Goal: Use online tool/utility: Use online tool/utility

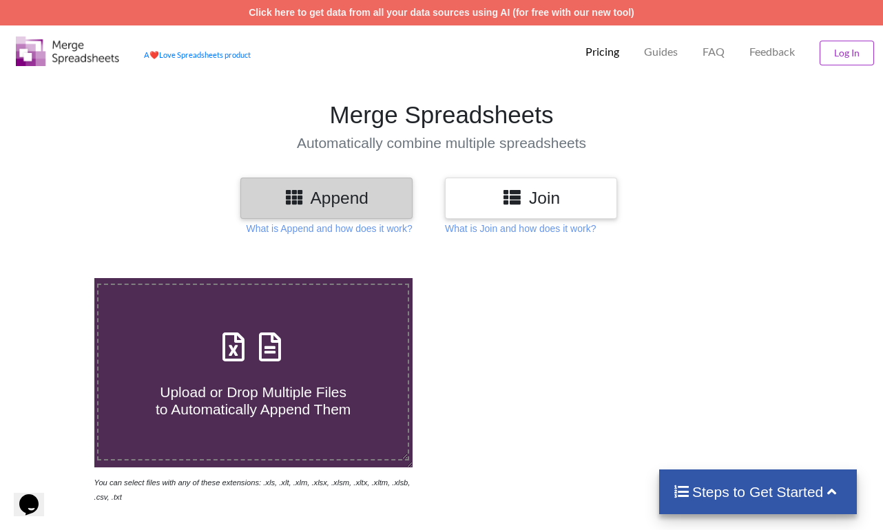
click at [247, 423] on label "Upload or Drop Multiple Files to Automatically Append Them" at bounding box center [253, 372] width 312 height 177
click at [58, 278] on input "Upload or Drop Multiple Files to Automatically Append Them" at bounding box center [58, 278] width 0 height 0
type input "C:\fakepath\MO048_RNAFISH_Rnh1_uninduced_AAGAT570_Rox1670_b1_P56_R3D_PRJ_PLY_ST…"
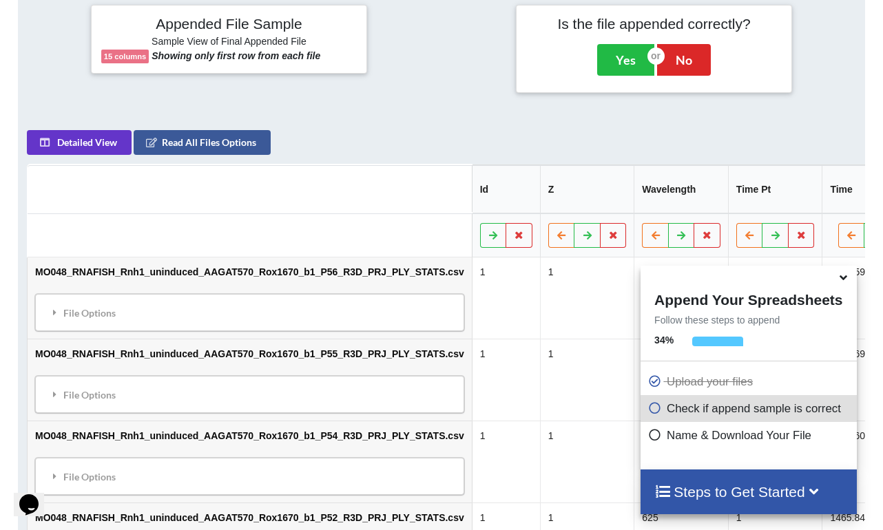
scroll to position [568, 0]
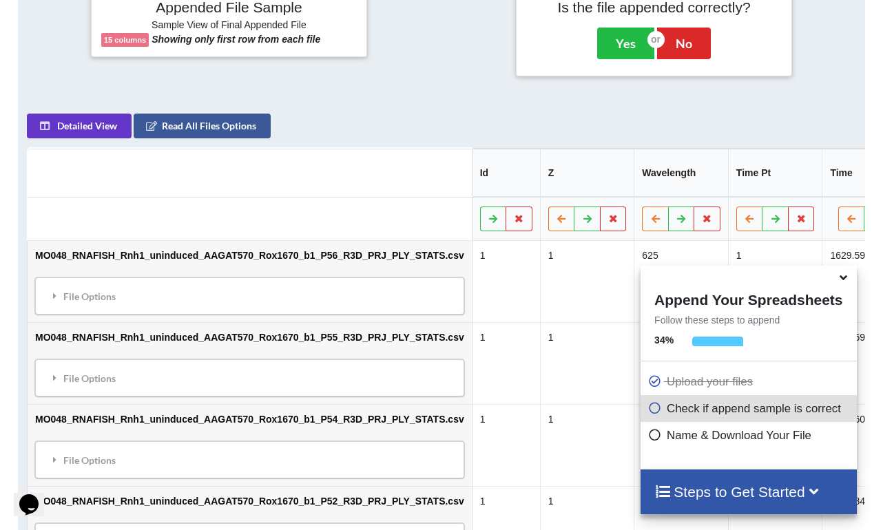
click at [842, 282] on icon at bounding box center [843, 275] width 14 height 12
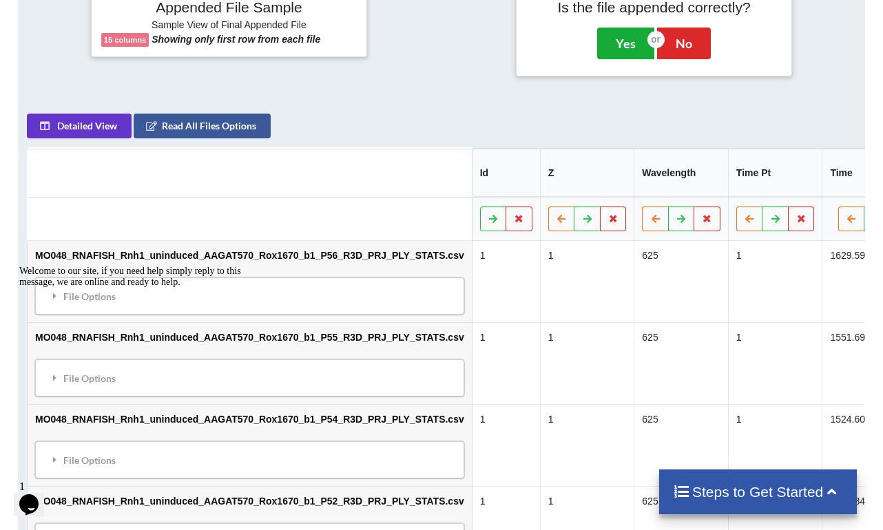
click at [630, 49] on button "Yes" at bounding box center [625, 44] width 57 height 32
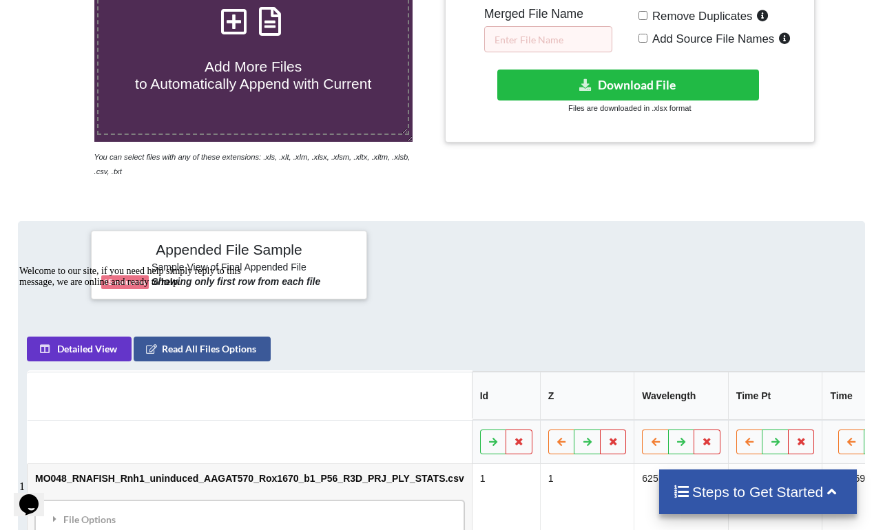
scroll to position [277, 0]
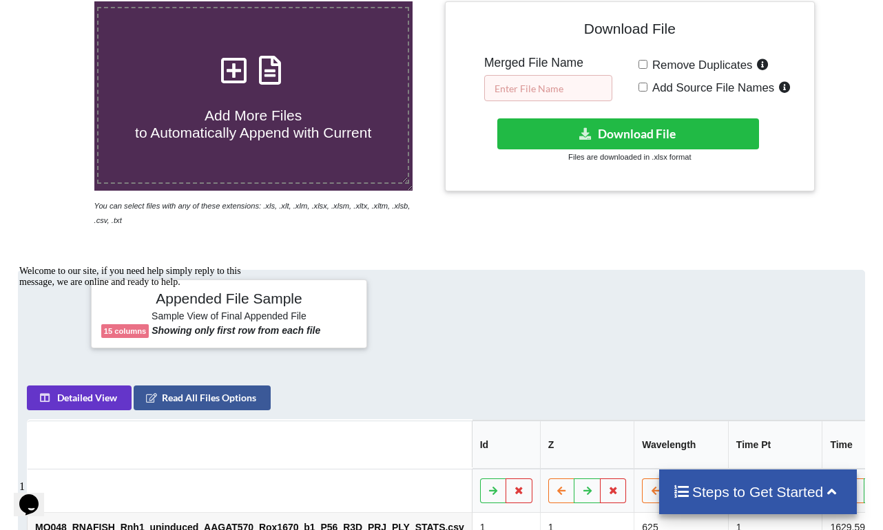
click at [543, 83] on input "text" at bounding box center [548, 88] width 128 height 26
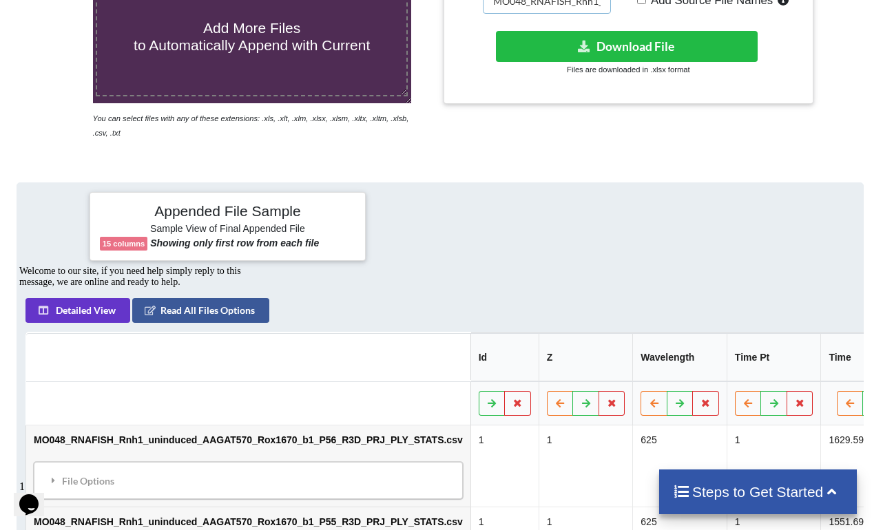
scroll to position [373, 1]
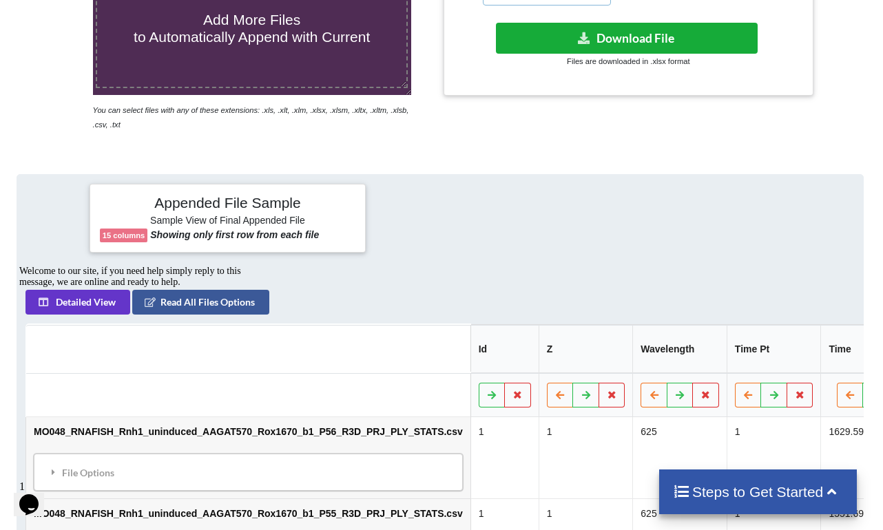
type input "MO048_RNAFISH_Rnh1_AAGAT_uninduced_b1"
click at [682, 40] on button "Download File" at bounding box center [627, 38] width 262 height 31
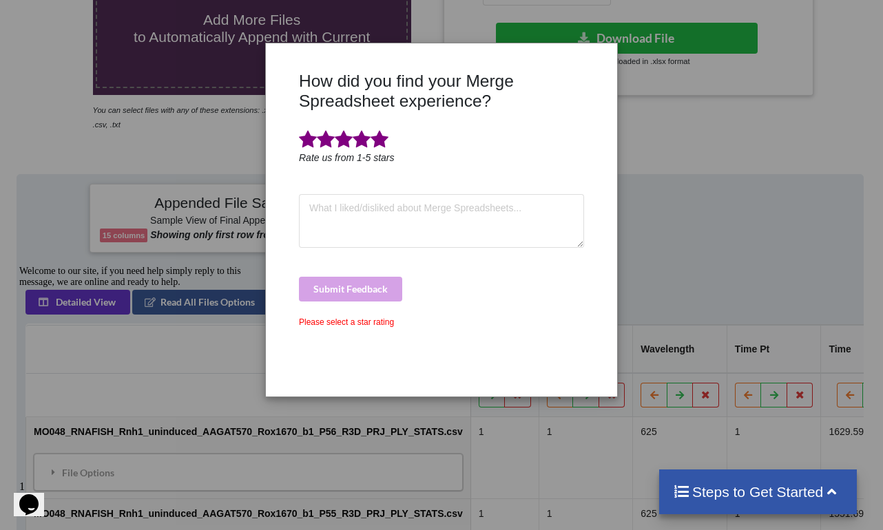
click at [381, 141] on span at bounding box center [380, 139] width 18 height 19
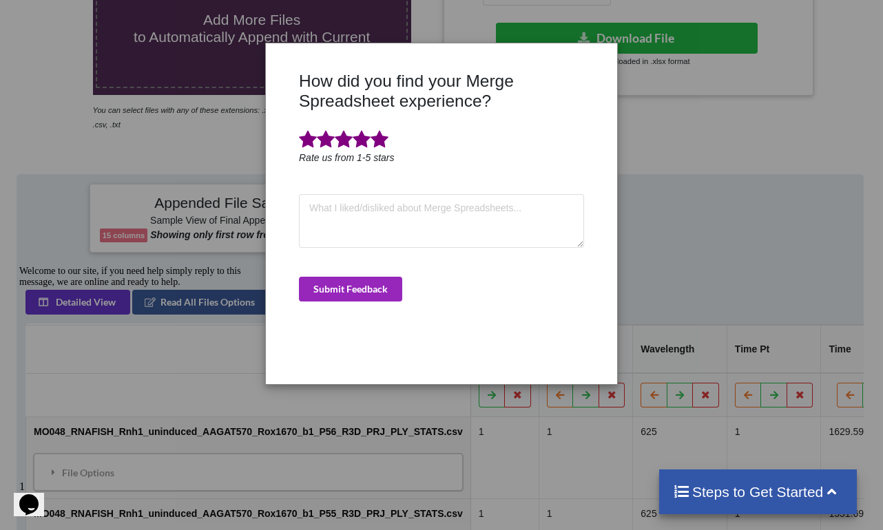
click at [375, 291] on button "Submit Feedback" at bounding box center [350, 289] width 103 height 25
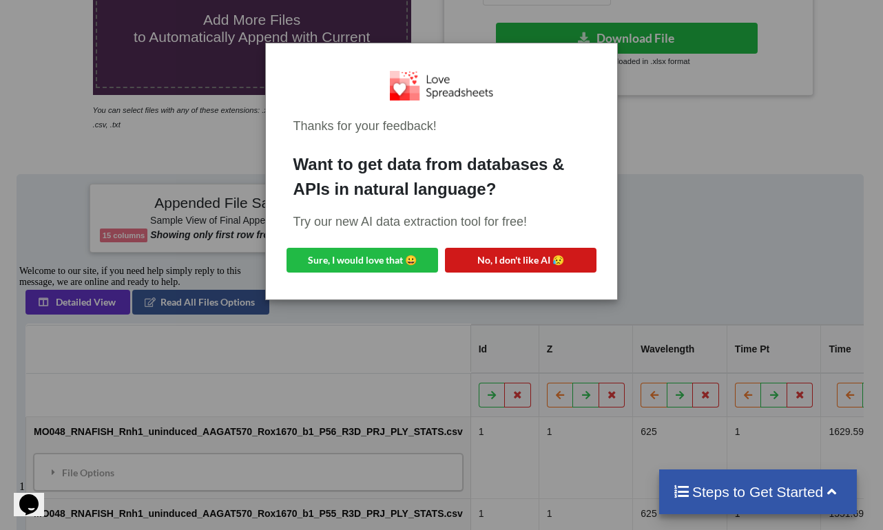
click at [530, 248] on button "No, I don't like AI 😥" at bounding box center [521, 260] width 152 height 25
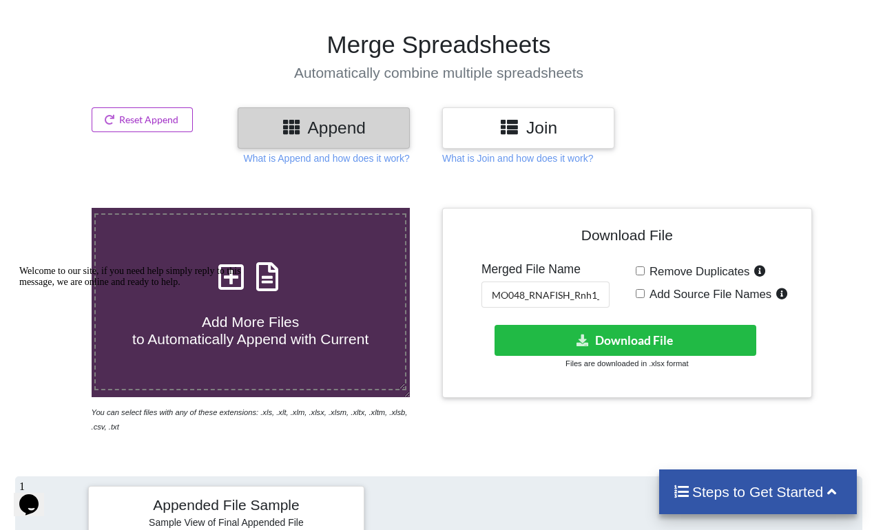
scroll to position [70, 4]
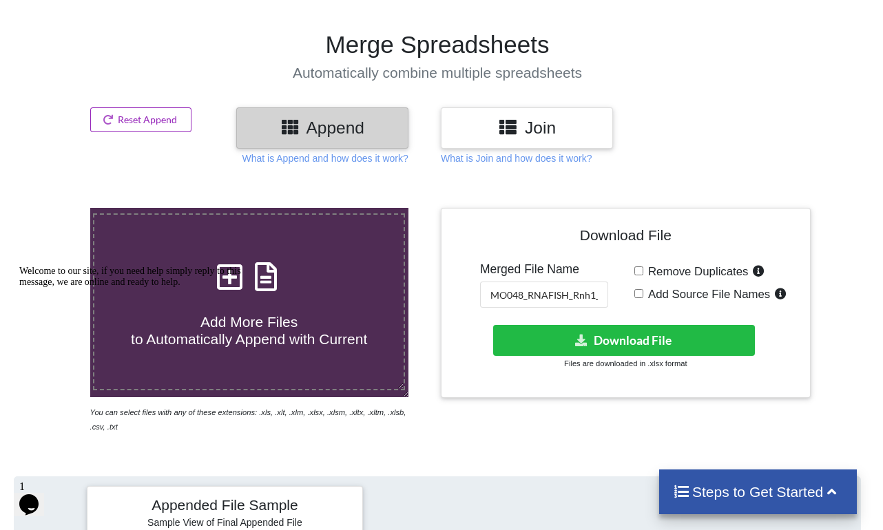
click at [155, 110] on button "Reset Append" at bounding box center [141, 119] width 102 height 25
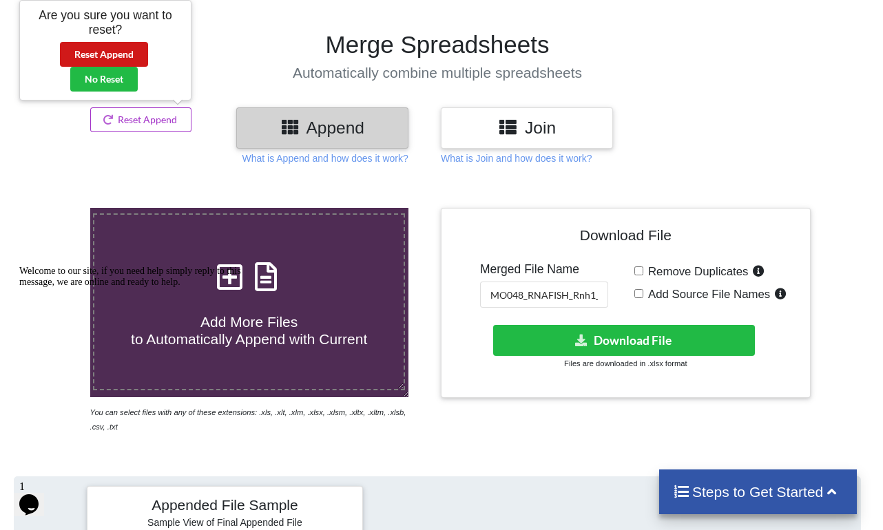
click at [111, 57] on button "Reset Append" at bounding box center [104, 54] width 88 height 25
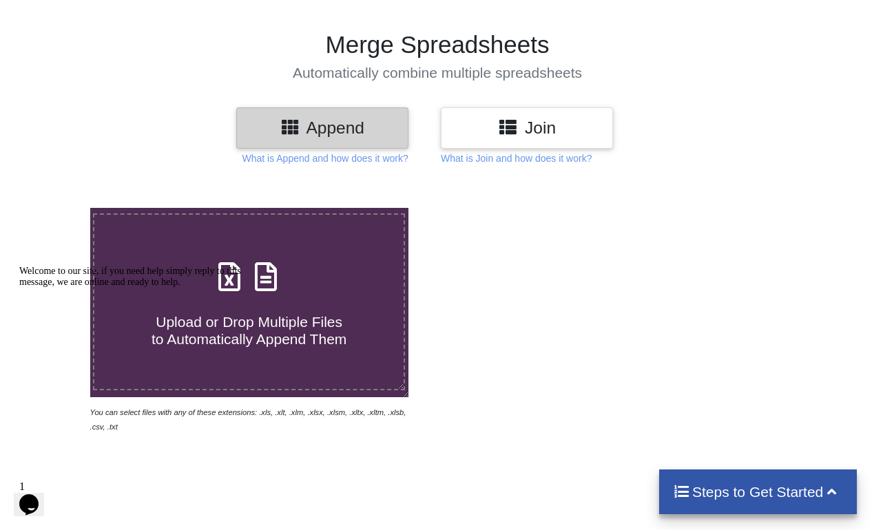
click at [200, 280] on div "Welcome to our site, if you need help simply reply to this message, we are onli…" at bounding box center [143, 277] width 248 height 22
click at [273, 299] on h4 "Upload or Drop Multiple Files to Automatically Append Them" at bounding box center [248, 322] width 309 height 52
click at [54, 208] on input "Upload or Drop Multiple Files to Automatically Append Them" at bounding box center [54, 208] width 0 height 0
type input "C:\fakepath\MO048_RNAFISH_Rnh1_uninduced_AAGAT570_Rox1670_b2_P50_R3D_PRJ_PLY_ST…"
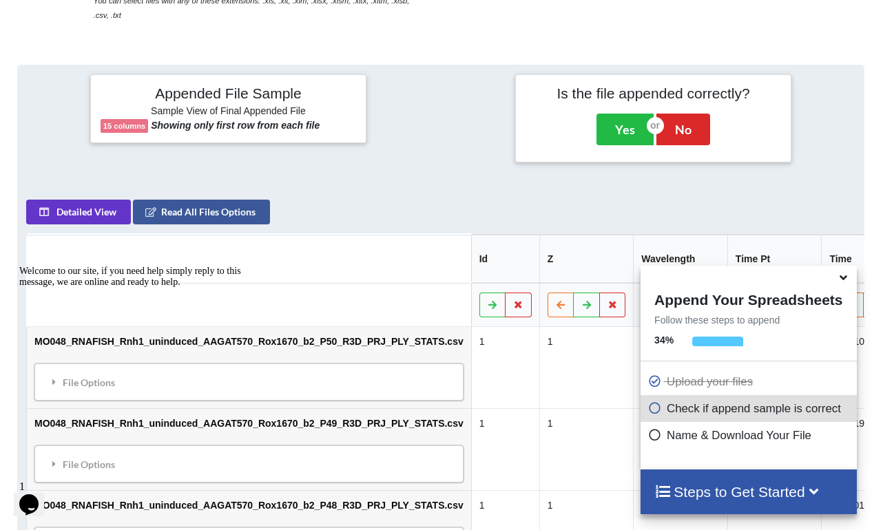
scroll to position [546, 0]
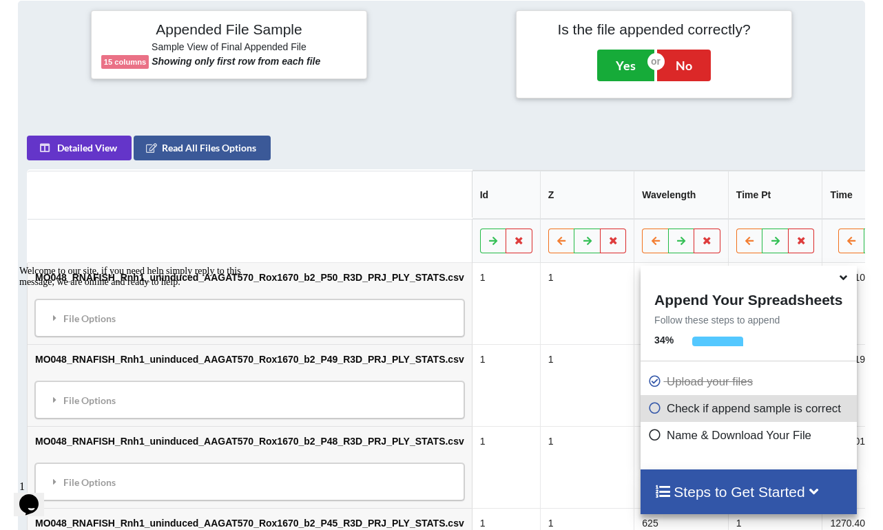
click at [634, 66] on button "Yes" at bounding box center [625, 66] width 57 height 32
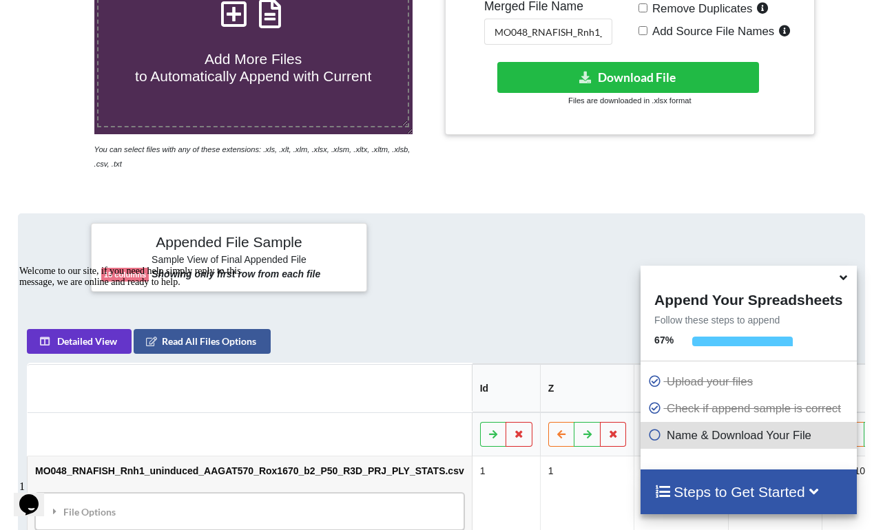
scroll to position [277, 0]
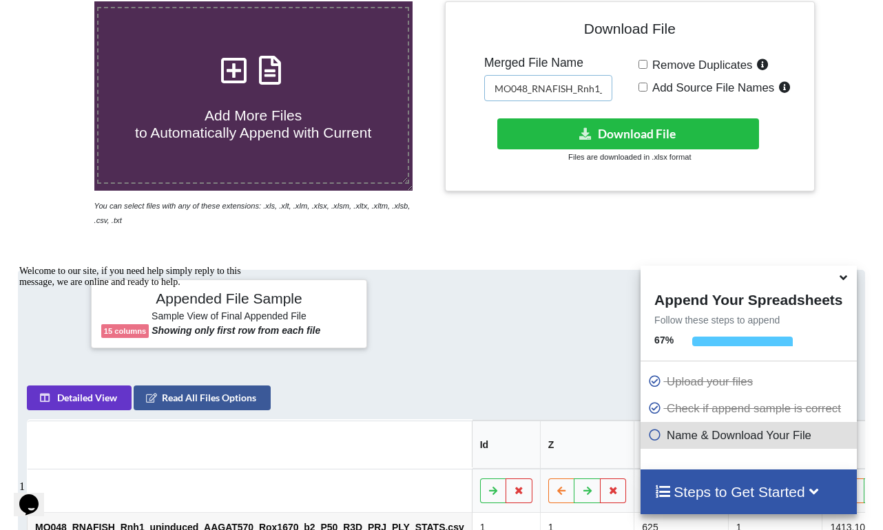
click at [599, 90] on input "MO048_RNAFISH_Rnh1_AAGAT_uninduced_b1" at bounding box center [548, 88] width 128 height 26
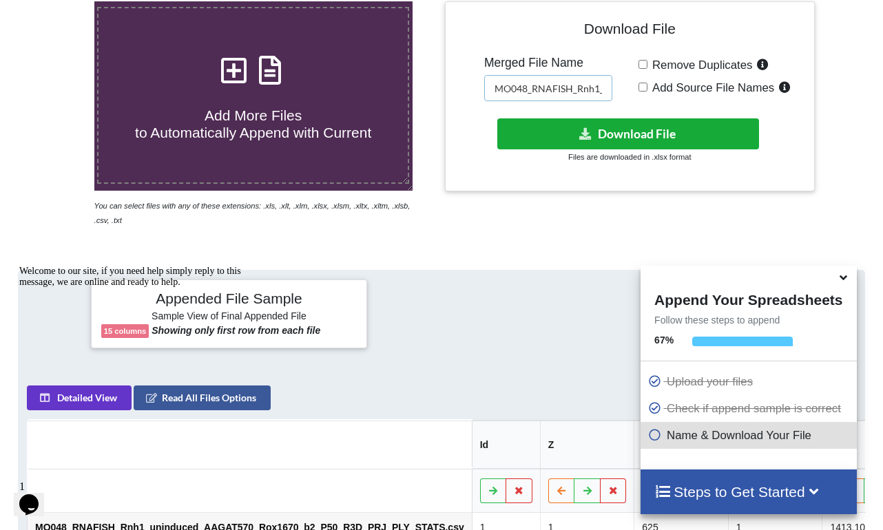
type input "MO048_RNAFISH_Rnh1_AAGAT_uninduced_b2"
click at [613, 121] on button "Download File" at bounding box center [628, 133] width 262 height 31
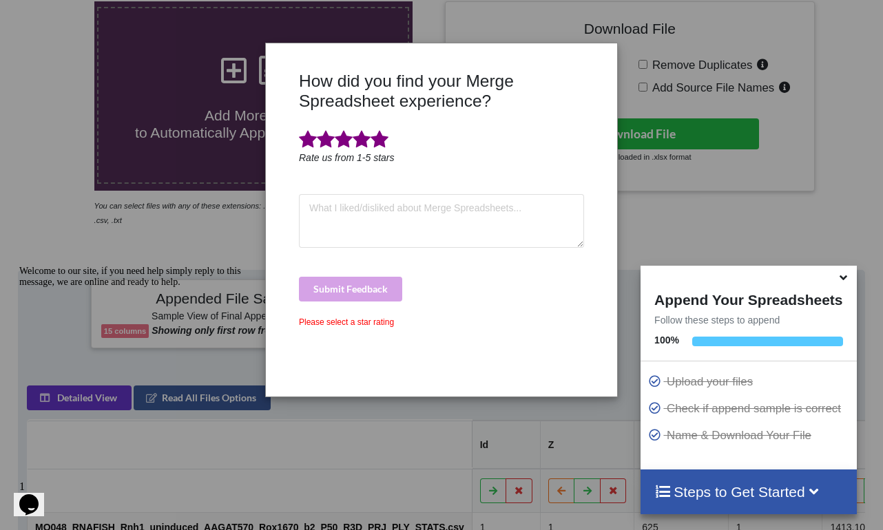
click at [385, 144] on span at bounding box center [380, 139] width 18 height 19
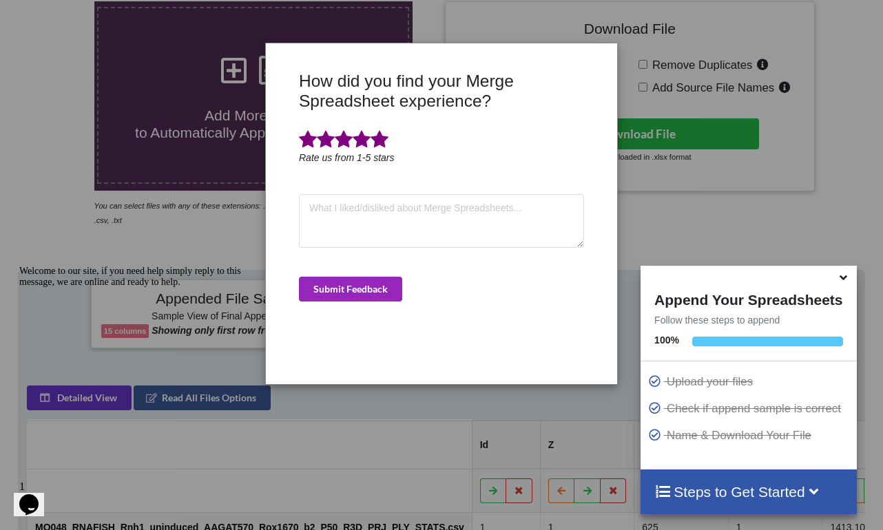
click at [370, 283] on button "Submit Feedback" at bounding box center [350, 289] width 103 height 25
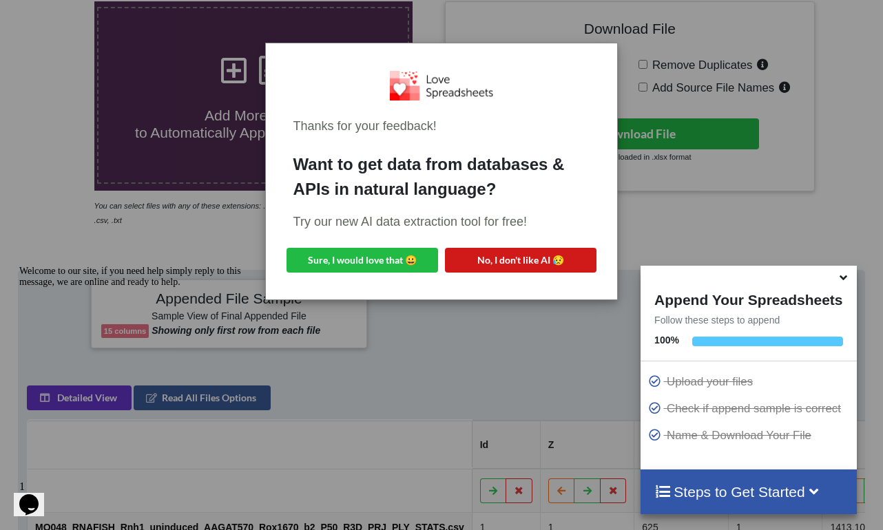
click at [534, 267] on button "No, I don't like AI 😥" at bounding box center [521, 260] width 152 height 25
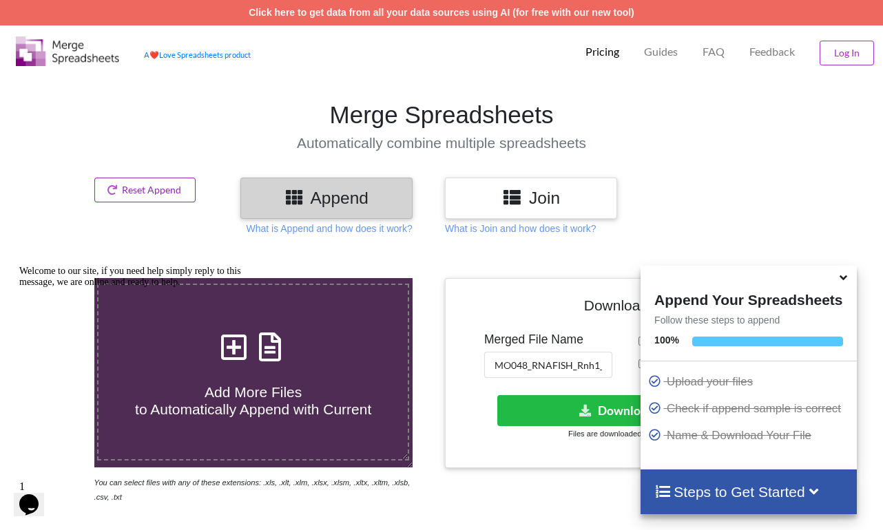
scroll to position [0, 0]
click at [155, 189] on button "Reset Append" at bounding box center [145, 190] width 102 height 25
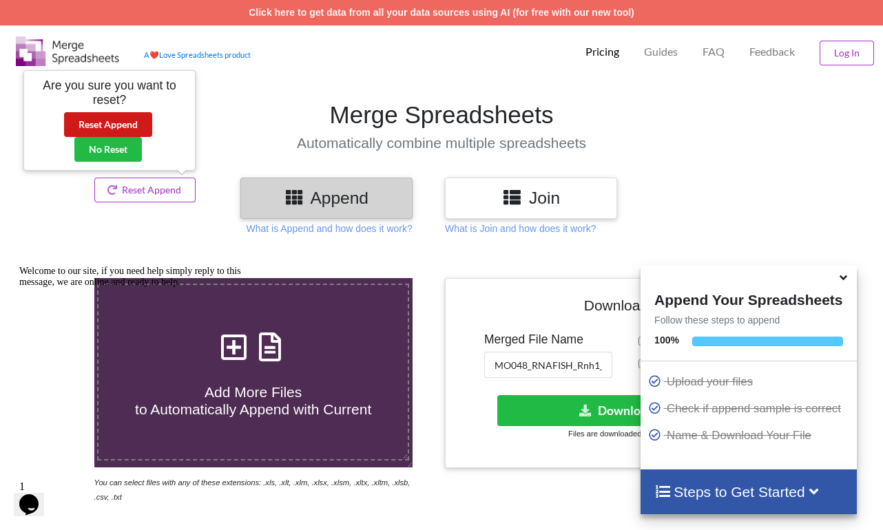
click at [127, 115] on button "Reset Append" at bounding box center [108, 124] width 88 height 25
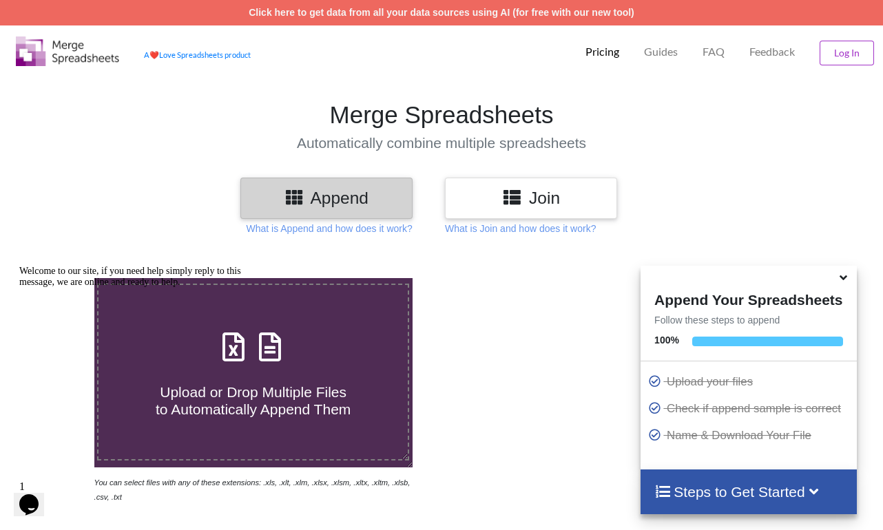
click at [255, 288] on div "Welcome to our site, if you need help simply reply to this message, we are onli…" at bounding box center [143, 277] width 248 height 22
click at [254, 288] on div "Welcome to our site, if you need help simply reply to this message, we are onli…" at bounding box center [143, 277] width 248 height 22
click at [267, 364] on div "Upload or Drop Multiple Files to Automatically Append Them" at bounding box center [253, 372] width 309 height 93
click at [58, 278] on input "Upload or Drop Multiple Files to Automatically Append Them" at bounding box center [58, 278] width 0 height 0
type input "C:\fakepath\MO048_RNAFISH_Rnh1_induced_AAGAT570_Rox1670_b1_P55_R3D_PRJ_PLY_STAT…"
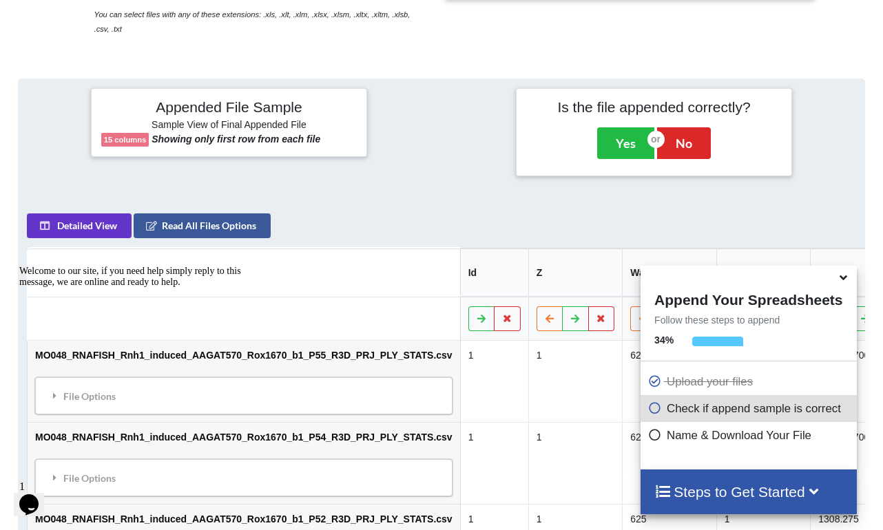
scroll to position [546, 0]
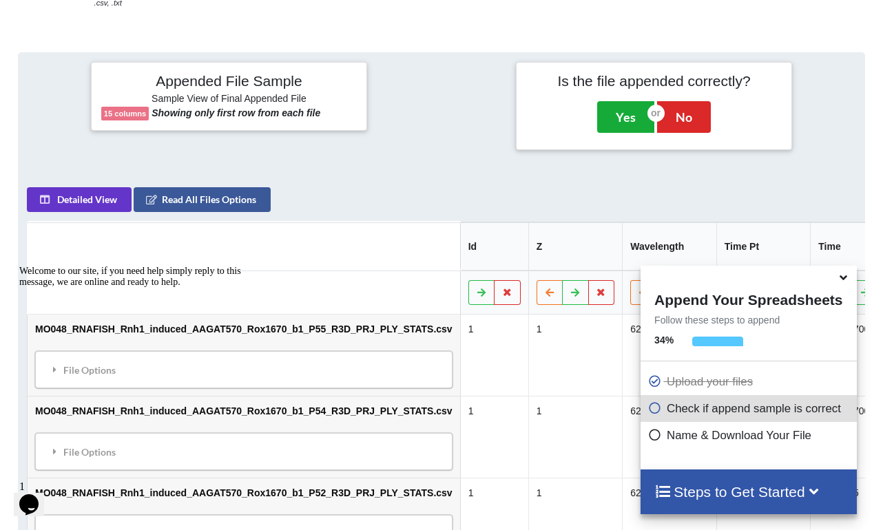
click at [614, 122] on button "Yes" at bounding box center [625, 117] width 57 height 32
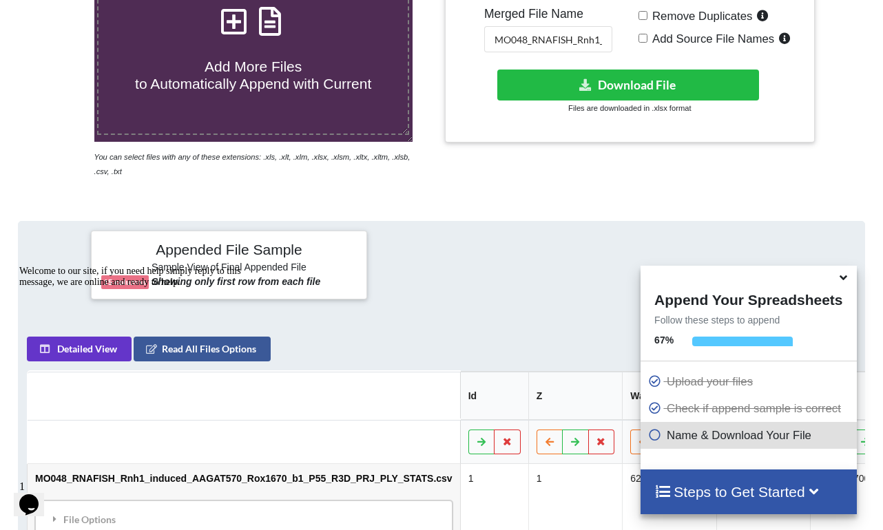
scroll to position [277, 0]
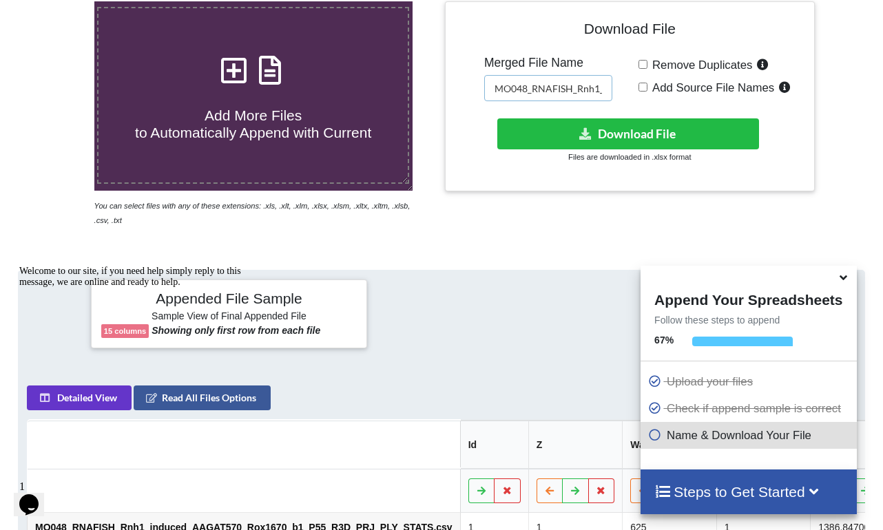
click at [575, 85] on input "MO048_RNAFISH_Rnh1_AAGAT_uninduced_b2" at bounding box center [548, 88] width 128 height 26
type input "MO048_RNAFISH_Rnh1_AAGAT_induced_b1"
click at [844, 274] on icon at bounding box center [843, 275] width 14 height 12
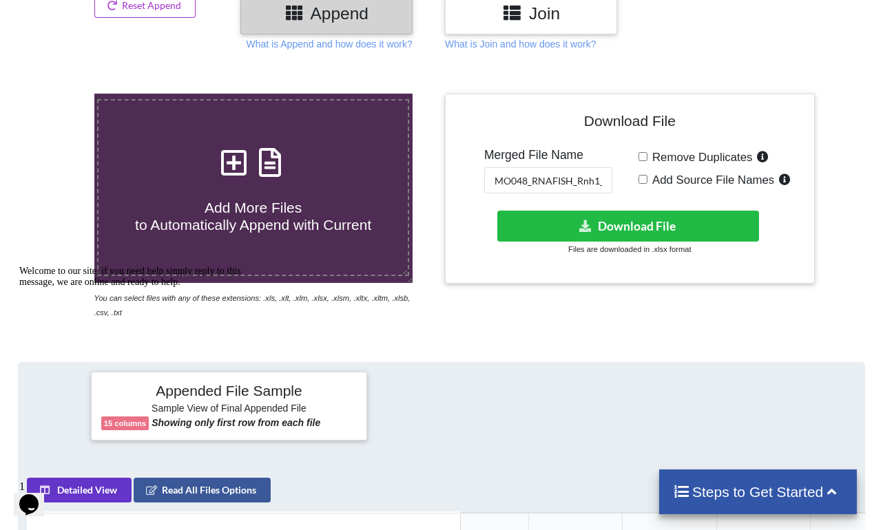
scroll to position [174, 0]
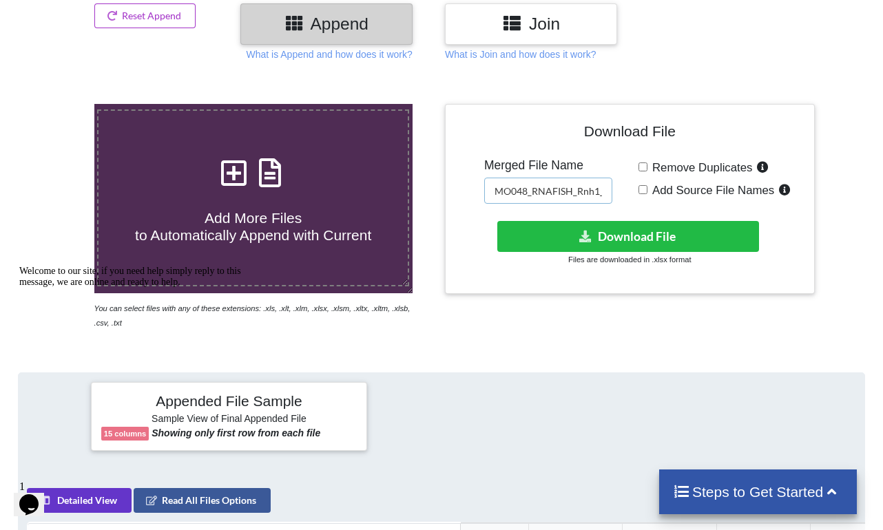
click at [552, 185] on input "MO048_RNAFISH_Rnh1_AAGAT_induced_b1" at bounding box center [548, 191] width 128 height 26
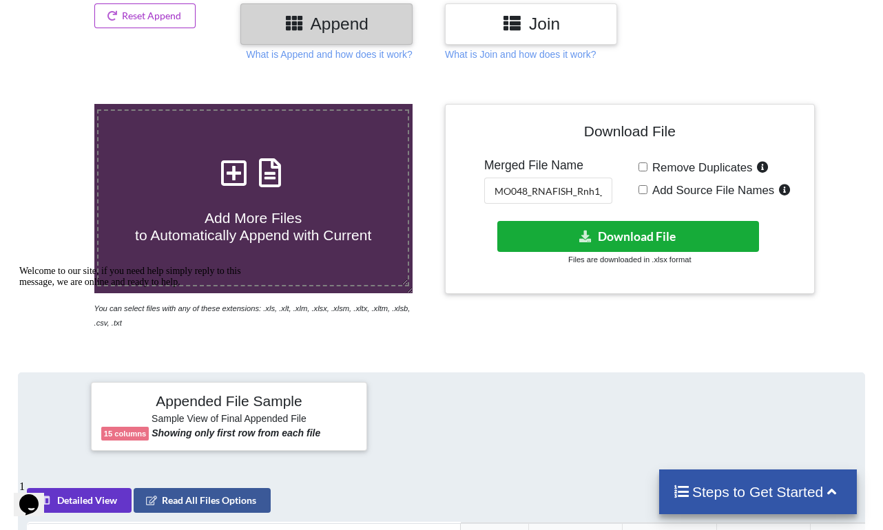
click at [596, 240] on button "Download File" at bounding box center [628, 236] width 262 height 31
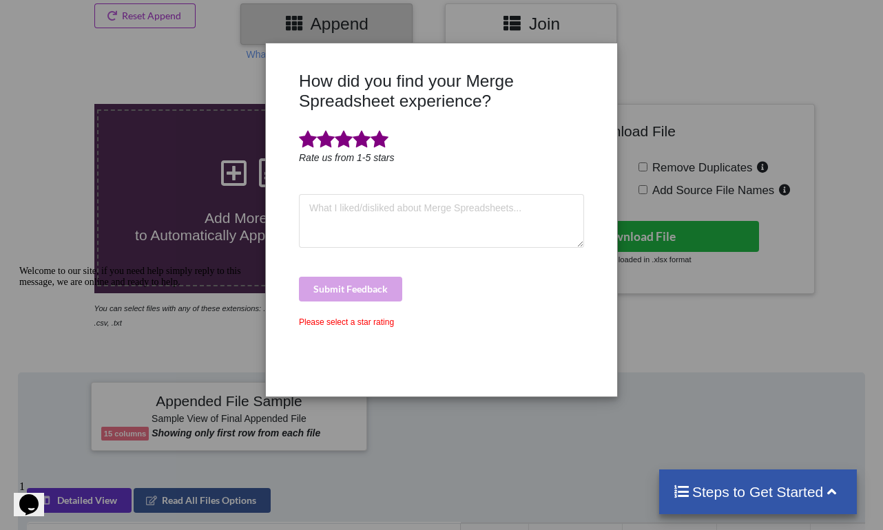
click at [375, 138] on span at bounding box center [380, 139] width 18 height 19
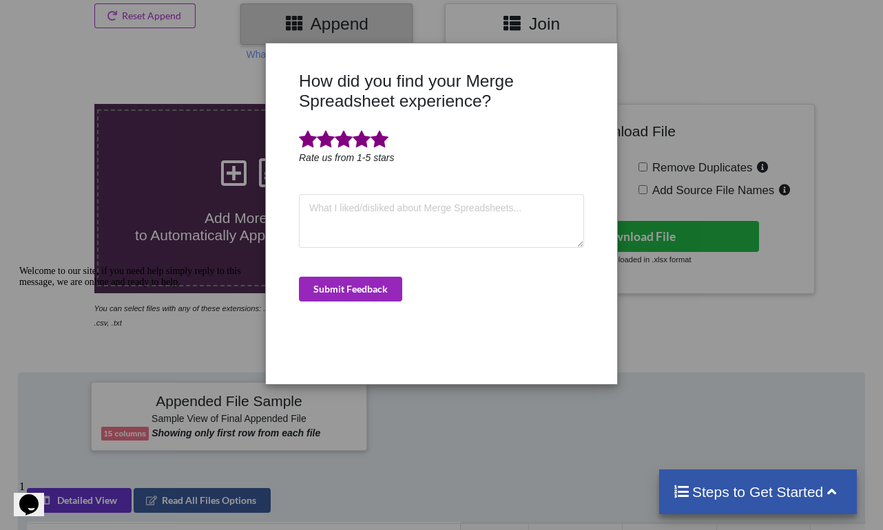
click at [358, 287] on button "Submit Feedback" at bounding box center [350, 289] width 103 height 25
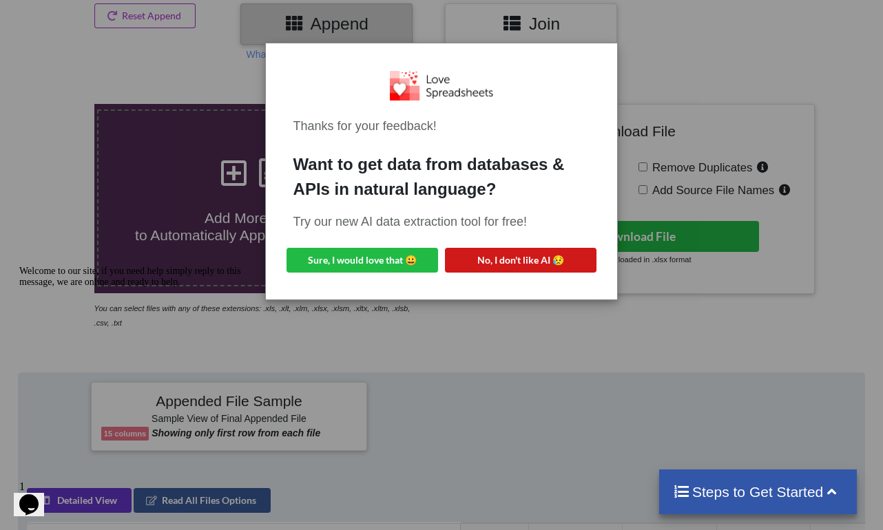
click at [550, 258] on button "No, I don't like AI 😥" at bounding box center [521, 260] width 152 height 25
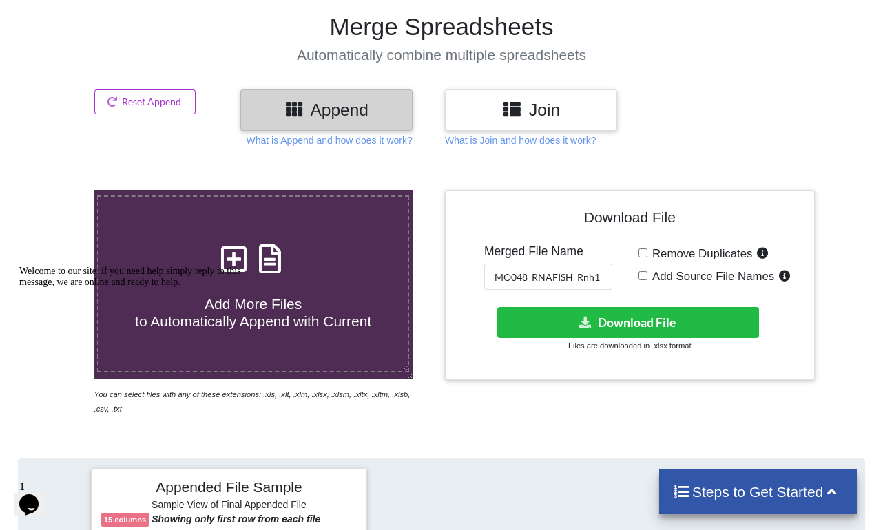
scroll to position [76, 0]
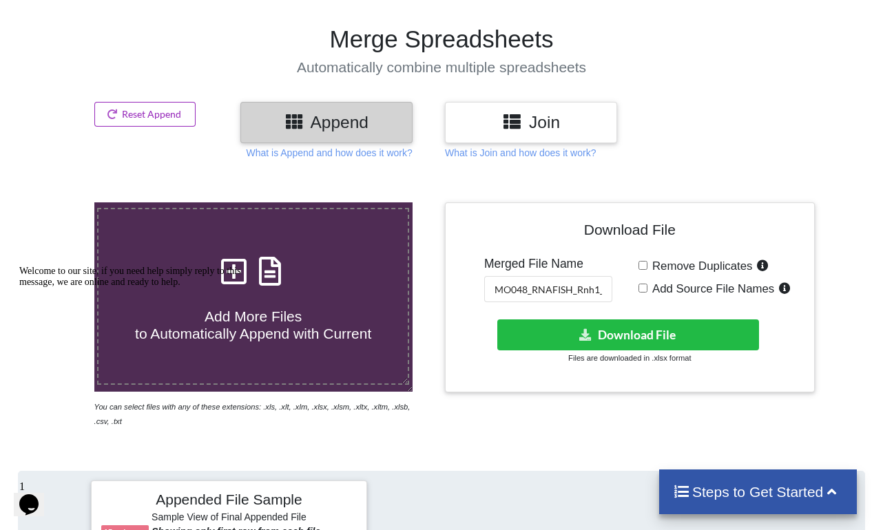
click at [164, 127] on button "Reset Append" at bounding box center [145, 114] width 102 height 25
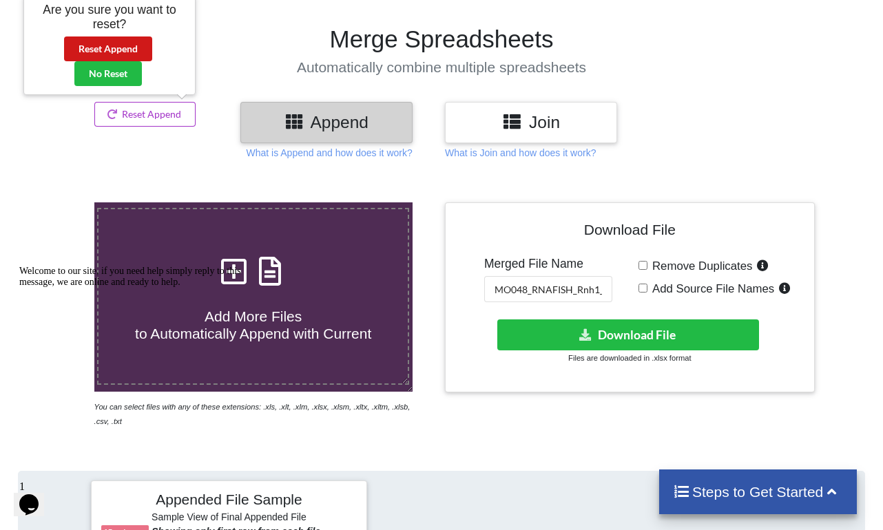
click at [121, 50] on button "Reset Append" at bounding box center [108, 49] width 88 height 25
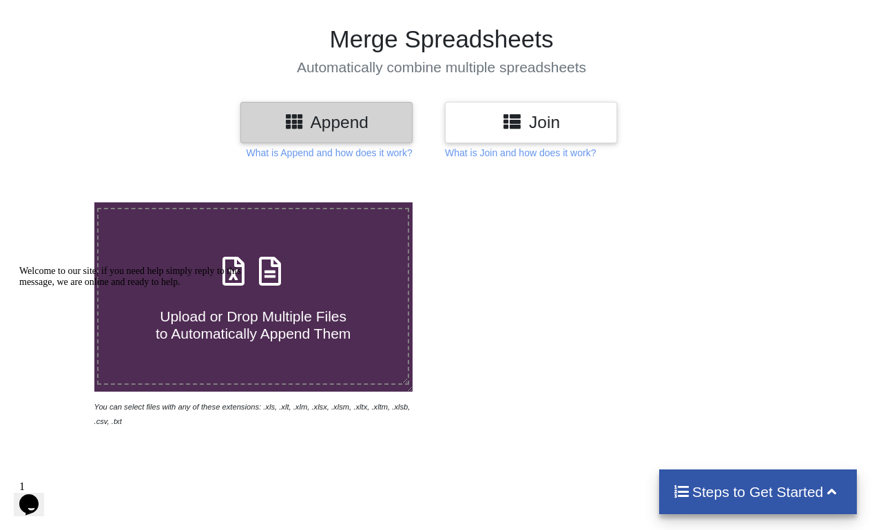
click at [254, 285] on div "Welcome to our site, if you need help simply reply to this message, we are onli…" at bounding box center [143, 277] width 248 height 22
click at [298, 318] on span "Upload or Drop Multiple Files to Automatically Append Them" at bounding box center [253, 325] width 195 height 33
click at [58, 203] on input "Upload or Drop Multiple Files to Automatically Append Them" at bounding box center [58, 203] width 0 height 0
type input "C:\fakepath\MO048_RNAFISH_Rnh1_induced_AAGAT570_Rox1670_b2_P46_R3D_PRJ_PLY_STAT…"
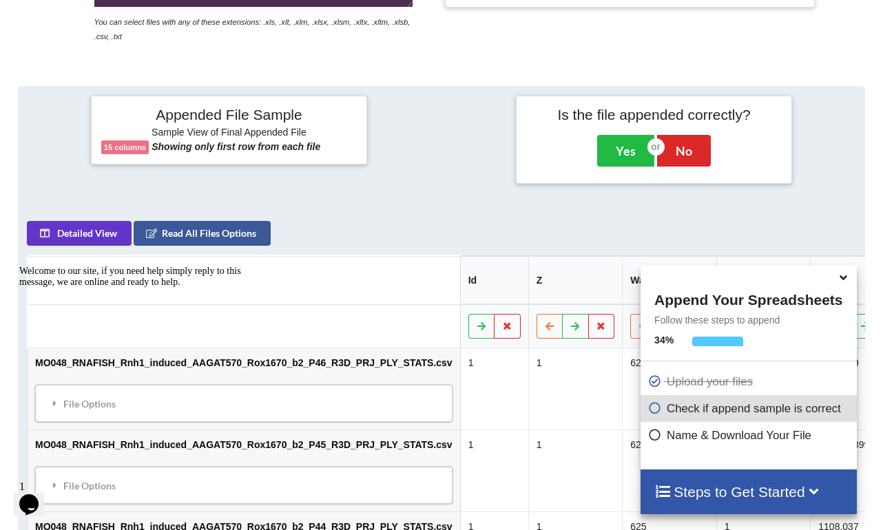
scroll to position [546, 0]
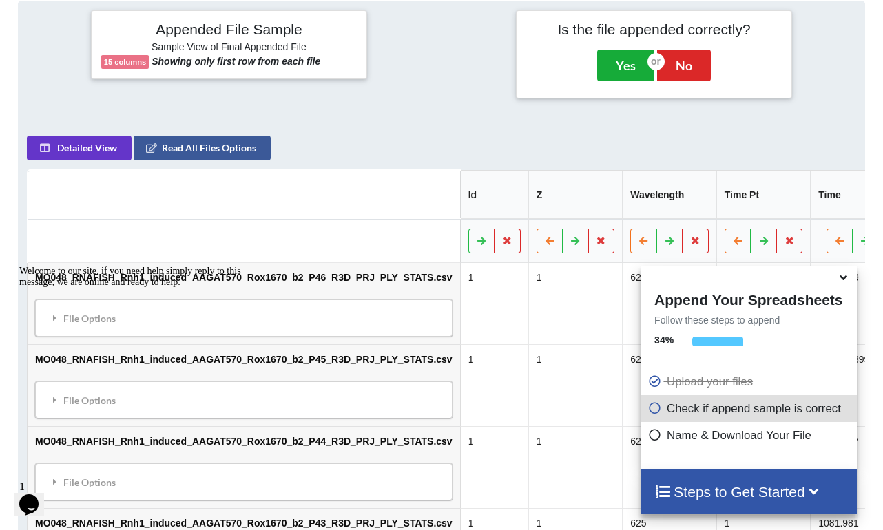
click at [630, 61] on button "Yes" at bounding box center [625, 66] width 57 height 32
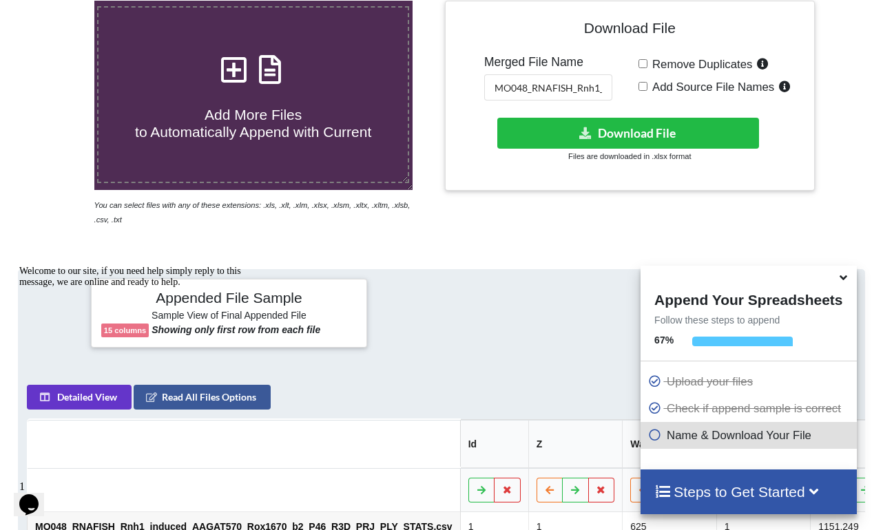
scroll to position [277, 0]
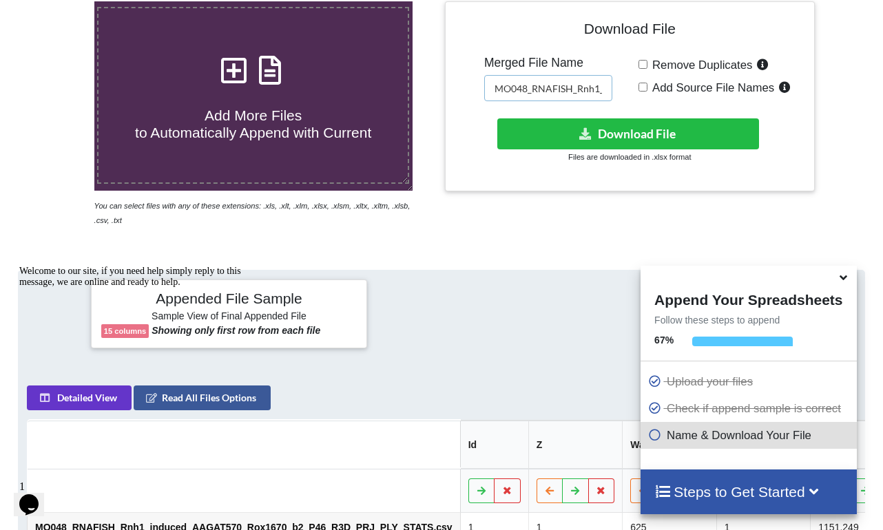
click at [596, 75] on input "MO048_RNAFISH_Rnh1_AAGAT_induced_b1" at bounding box center [548, 88] width 128 height 26
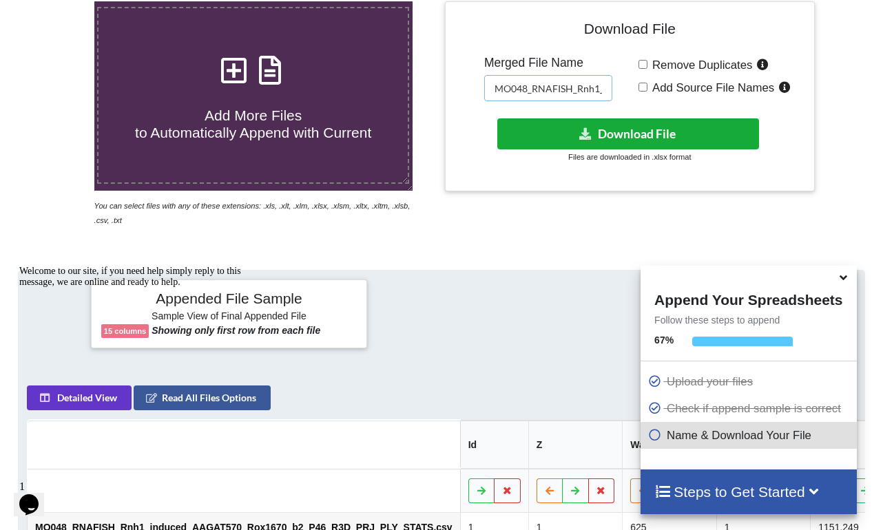
type input "MO048_RNAFISH_Rnh1_AAGAT_induced_b2"
click at [640, 145] on button "Download File" at bounding box center [628, 133] width 262 height 31
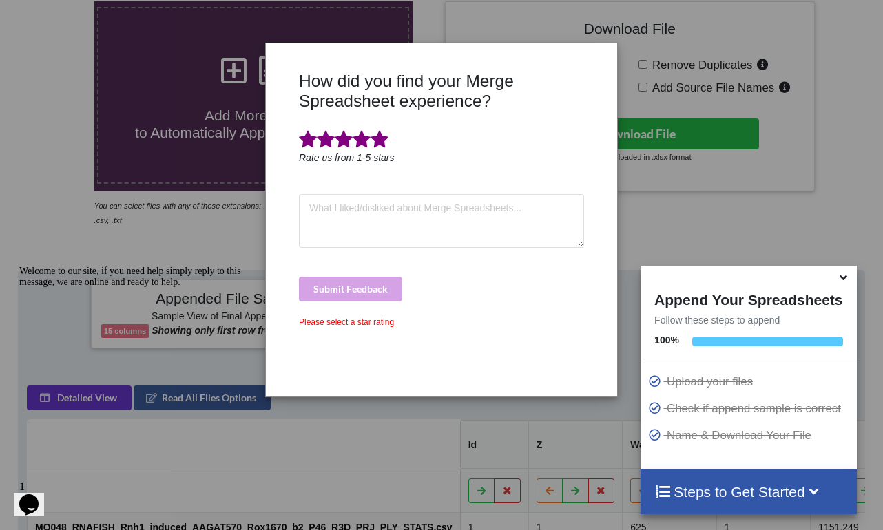
click at [382, 148] on span at bounding box center [380, 139] width 18 height 19
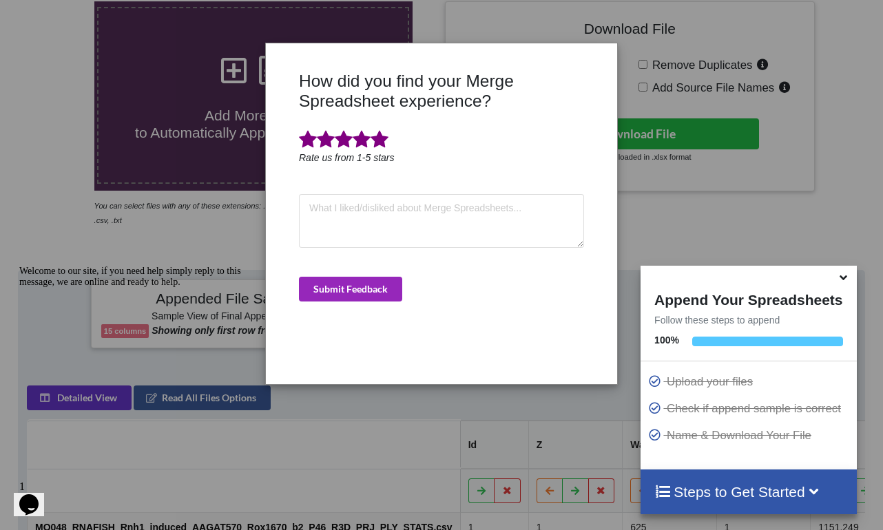
click at [389, 287] on button "Submit Feedback" at bounding box center [350, 289] width 103 height 25
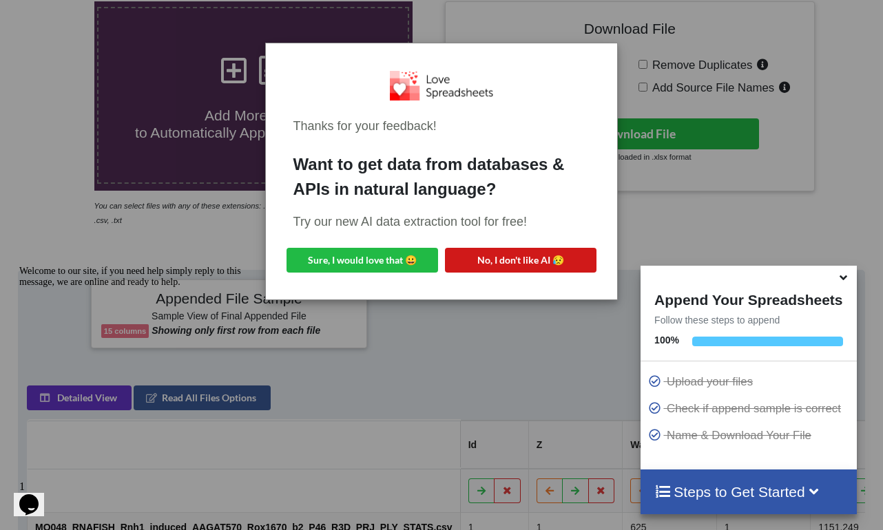
click at [508, 262] on button "No, I don't like AI 😥" at bounding box center [521, 260] width 152 height 25
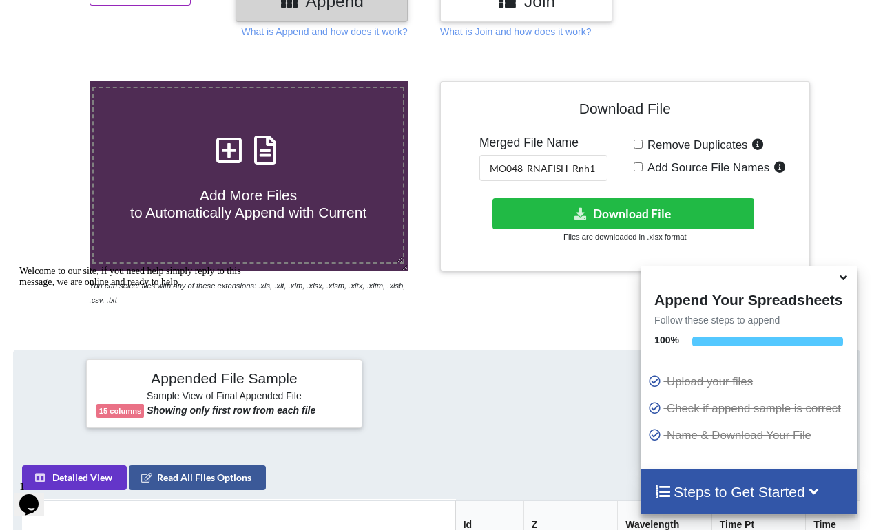
scroll to position [198, 5]
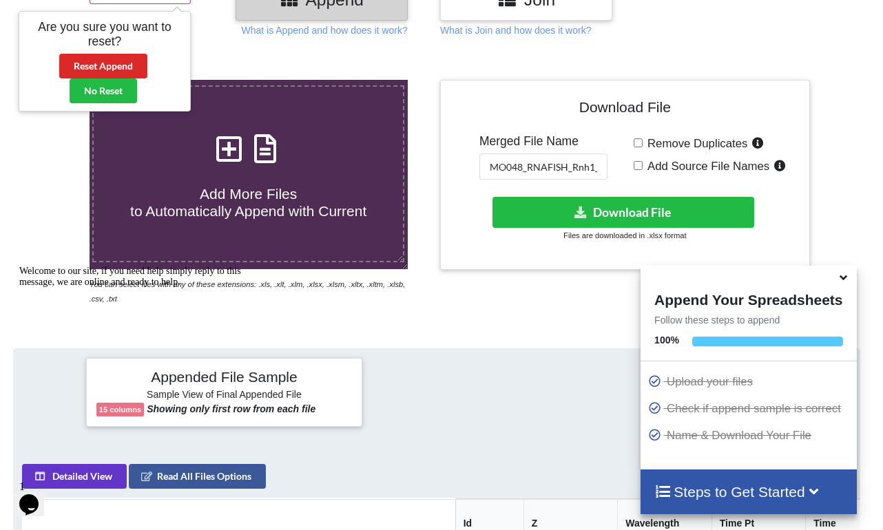
click at [251, 168] on h4 "Add More Files to Automatically Append with Current" at bounding box center [248, 194] width 309 height 52
click at [53, 80] on input "Add More Files to Automatically Append with Current" at bounding box center [53, 80] width 0 height 0
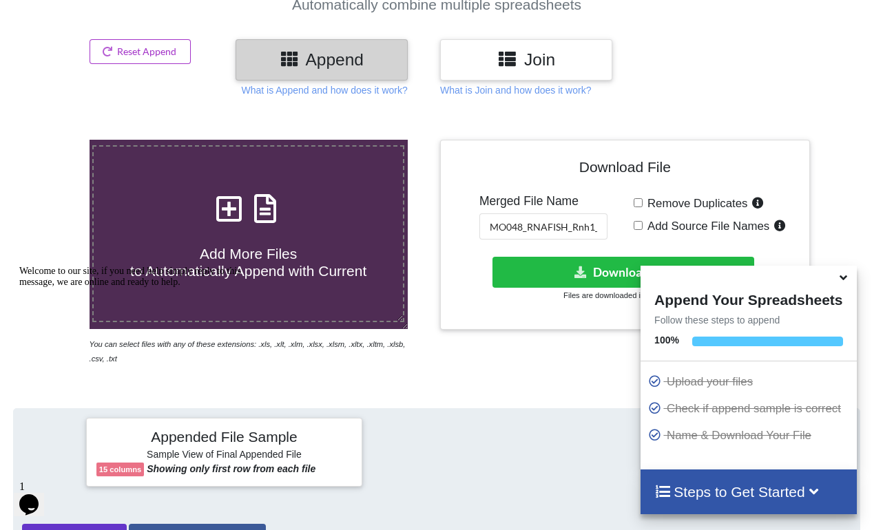
scroll to position [125, 5]
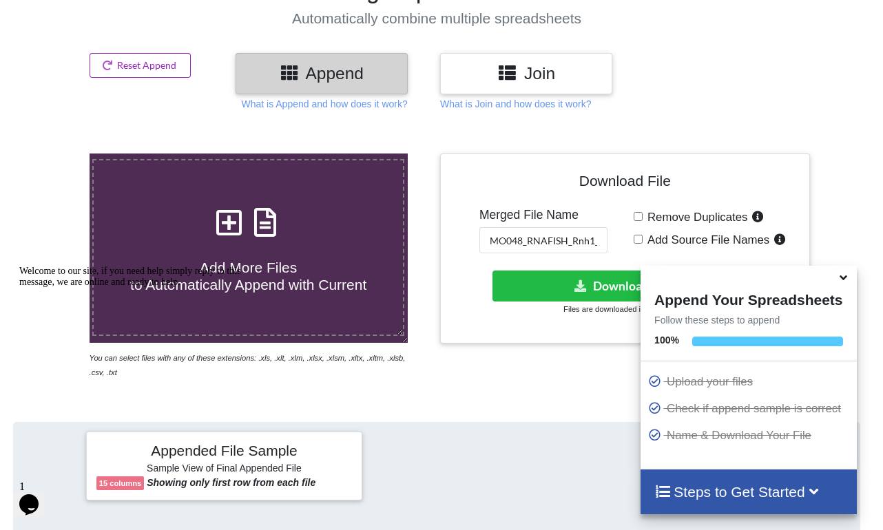
click at [135, 62] on button "Reset Append" at bounding box center [141, 65] width 102 height 25
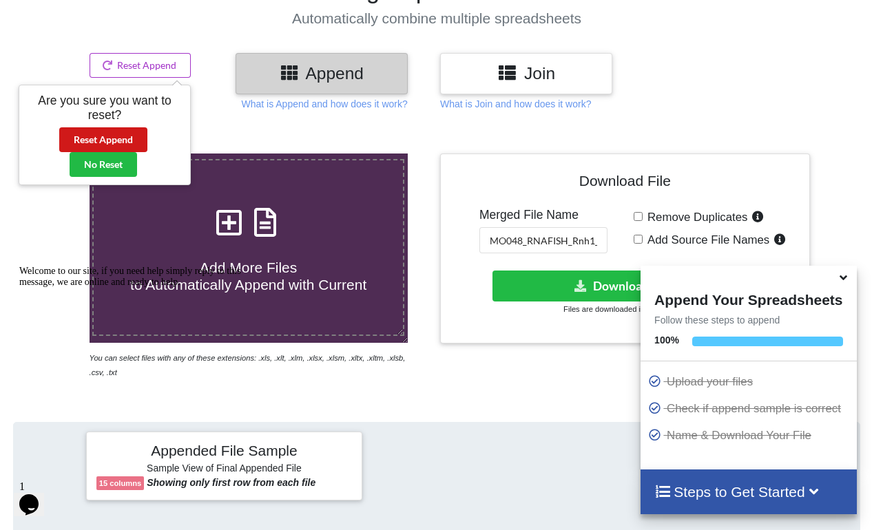
click at [128, 127] on button "Reset Append" at bounding box center [103, 139] width 88 height 25
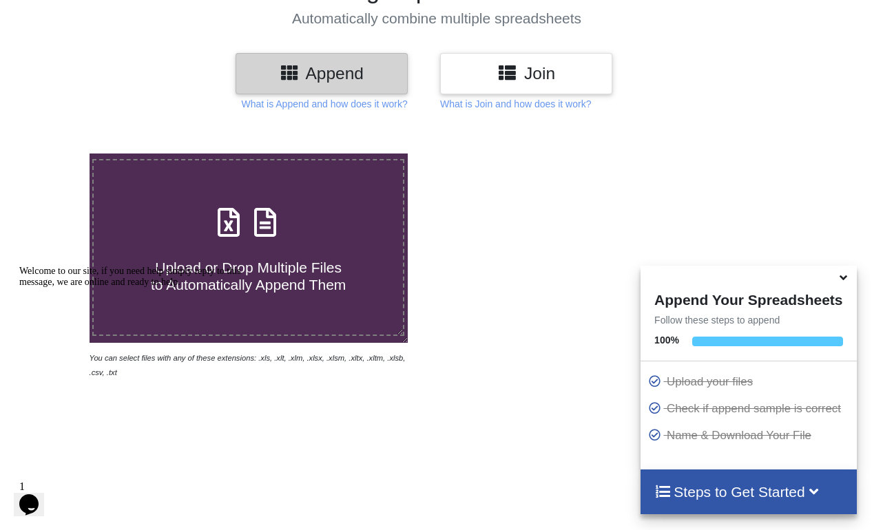
click at [242, 212] on icon at bounding box center [229, 215] width 34 height 29
click at [53, 154] on input "Upload or Drop Multiple Files to Automatically Append Them" at bounding box center [53, 154] width 0 height 0
type input "C:\fakepath\MO048_RNAFISH_Rnh1_induced_AAGAT570_Rox1670_b3_P46_R3D_PRJ_PLY_STAT…"
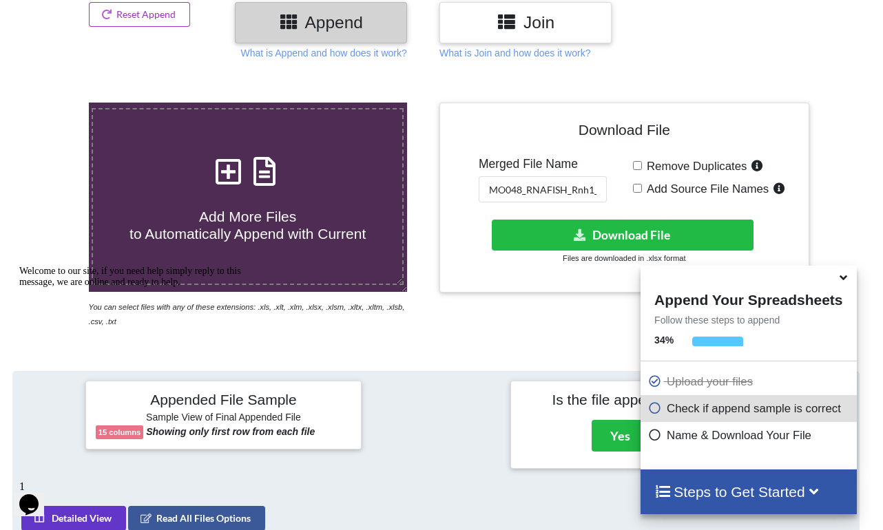
scroll to position [546, 0]
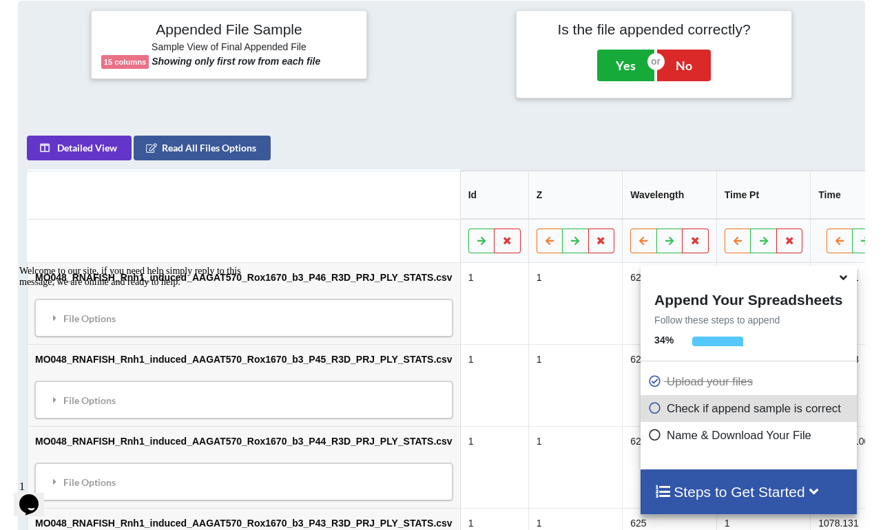
click at [623, 77] on button "Yes" at bounding box center [625, 66] width 57 height 32
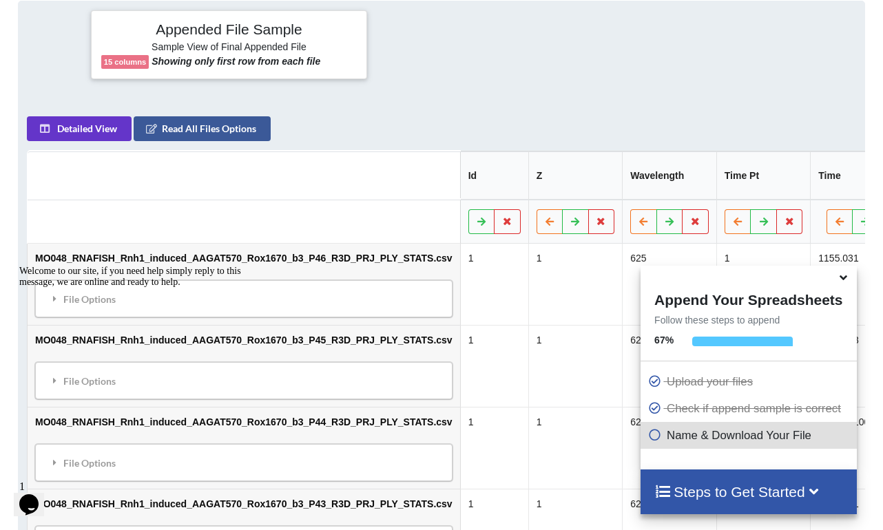
scroll to position [277, 0]
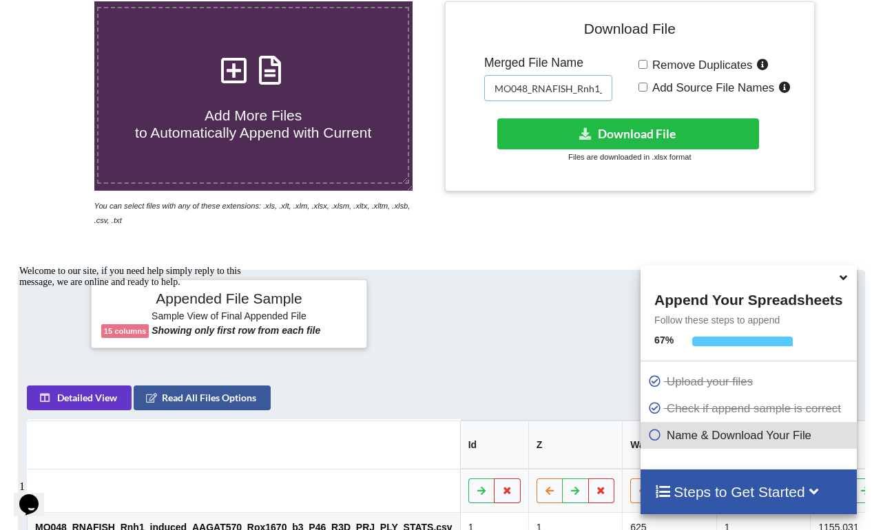
click at [595, 87] on input "MO048_RNAFISH_Rnh1_AAGAT_induced_b2" at bounding box center [548, 88] width 128 height 26
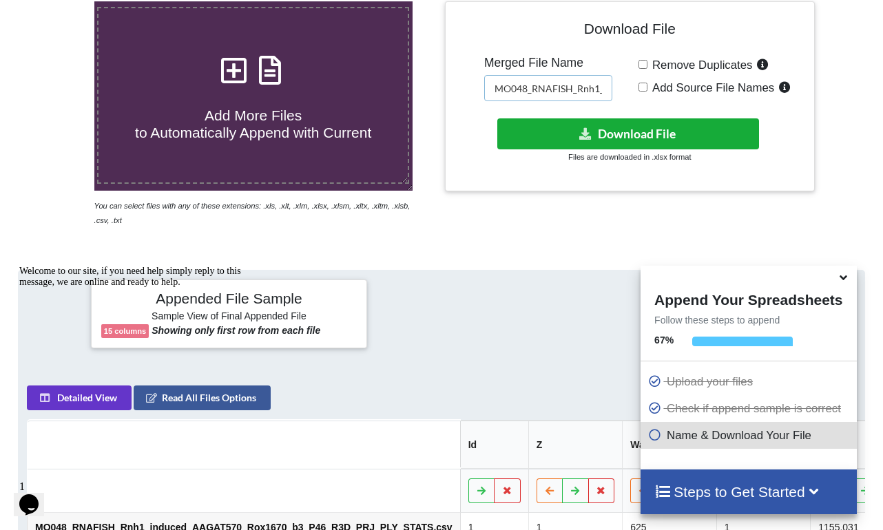
type input "MO048_RNAFISH_Rnh1_AAGAT_induced_b3"
click at [616, 121] on button "Download File" at bounding box center [628, 133] width 262 height 31
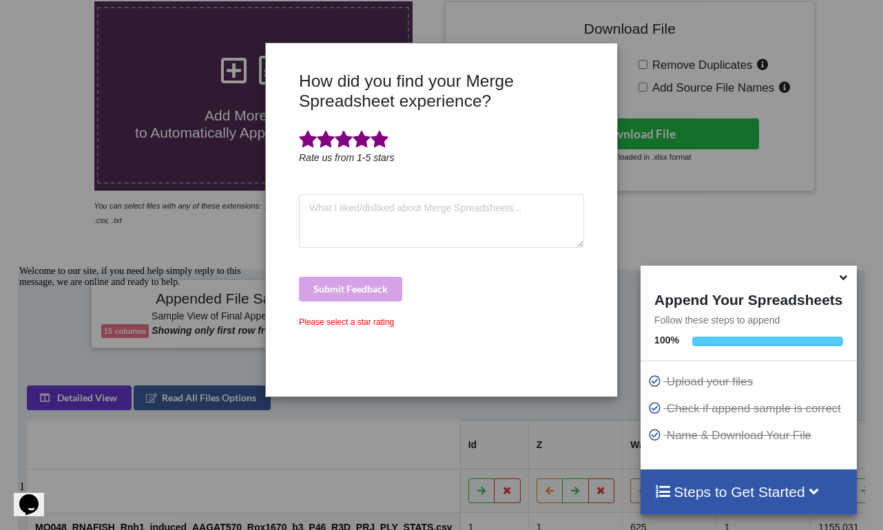
click at [386, 141] on span at bounding box center [380, 139] width 18 height 19
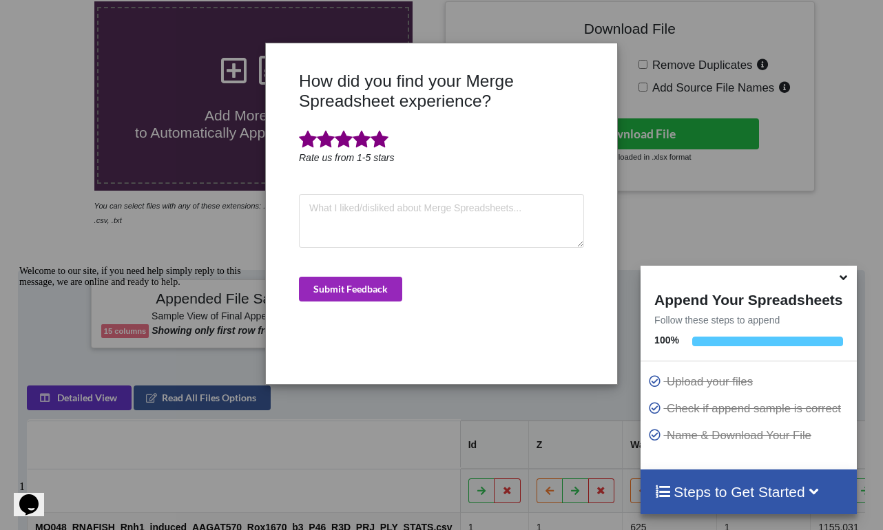
click at [355, 289] on button "Submit Feedback" at bounding box center [350, 289] width 103 height 25
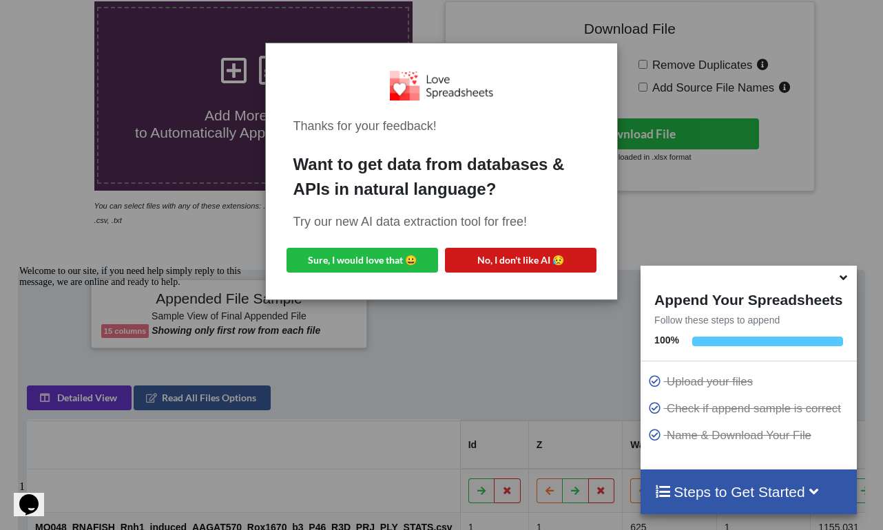
click at [517, 259] on button "No, I don't like AI 😥" at bounding box center [521, 260] width 152 height 25
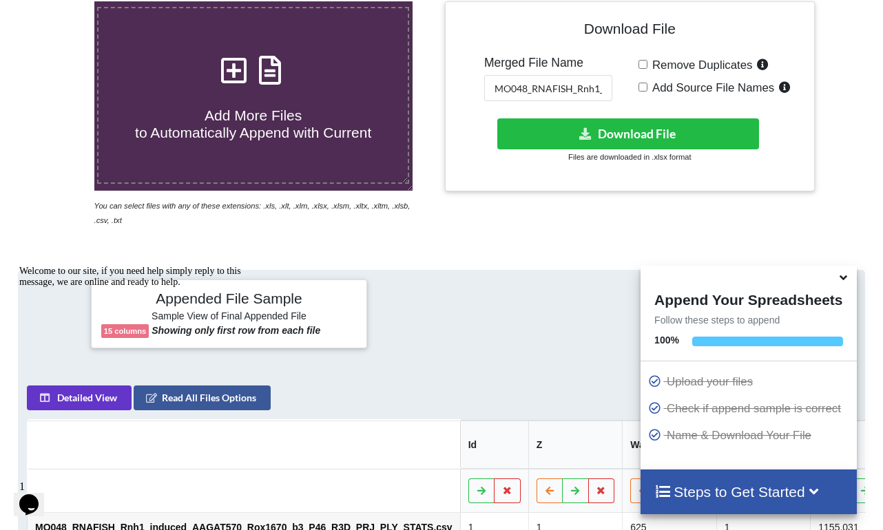
click at [838, 280] on icon at bounding box center [843, 275] width 14 height 12
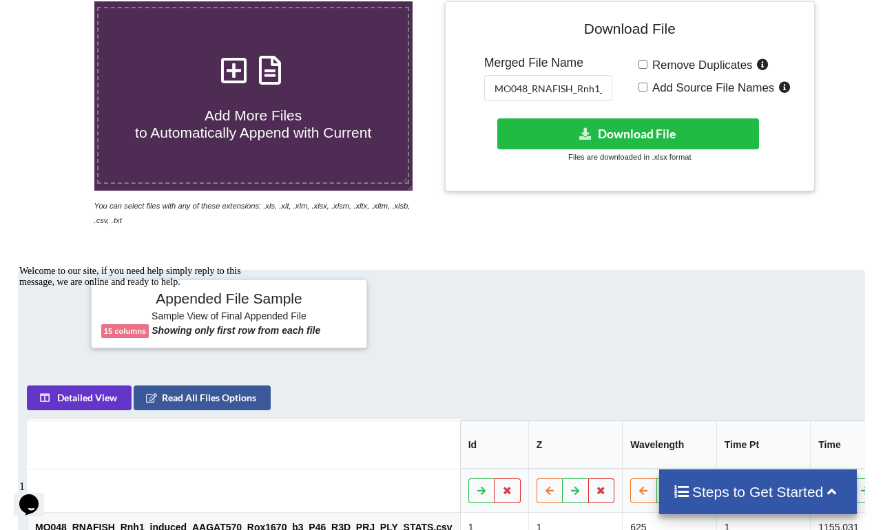
click at [568, 271] on div "Appended File Sample Sample View of Final Appended File 15 columns Showing only…" at bounding box center [441, 314] width 867 height 86
